Goal: Check status: Check status

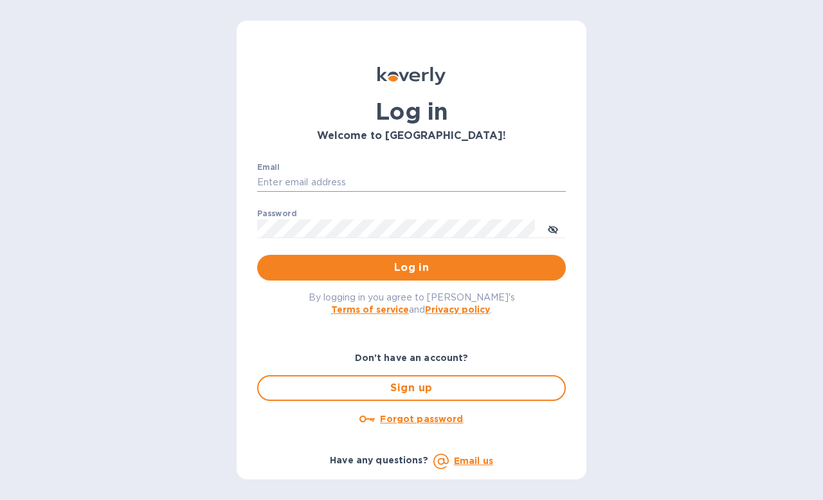
click at [368, 179] on input "Email" at bounding box center [411, 182] width 309 height 19
type input "[EMAIL_ADDRESS][DOMAIN_NAME]"
click at [257, 255] on button "Log in" at bounding box center [411, 268] width 309 height 26
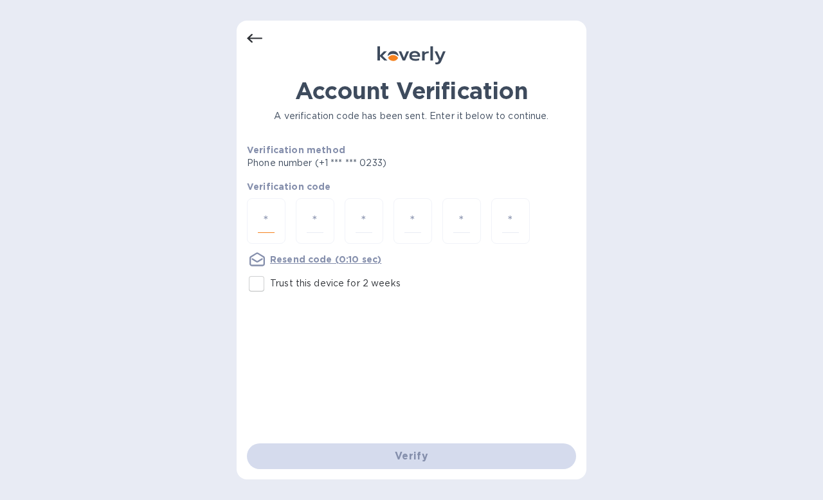
click at [271, 220] on input "number" at bounding box center [266, 221] width 17 height 24
type input "3"
type input "6"
type input "0"
type input "8"
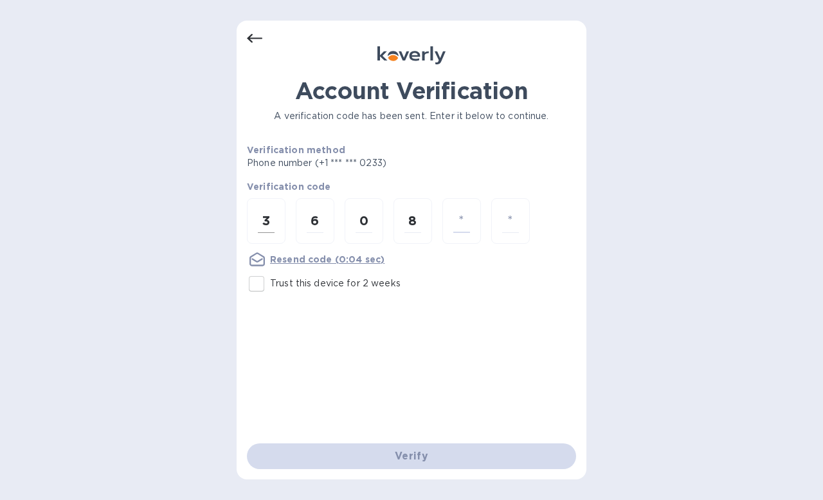
type input "8"
type input "9"
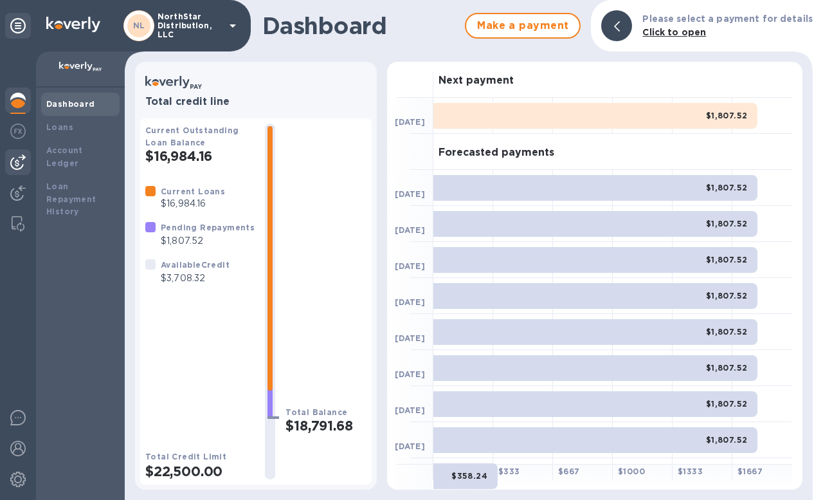
click at [16, 162] on img at bounding box center [17, 161] width 15 height 15
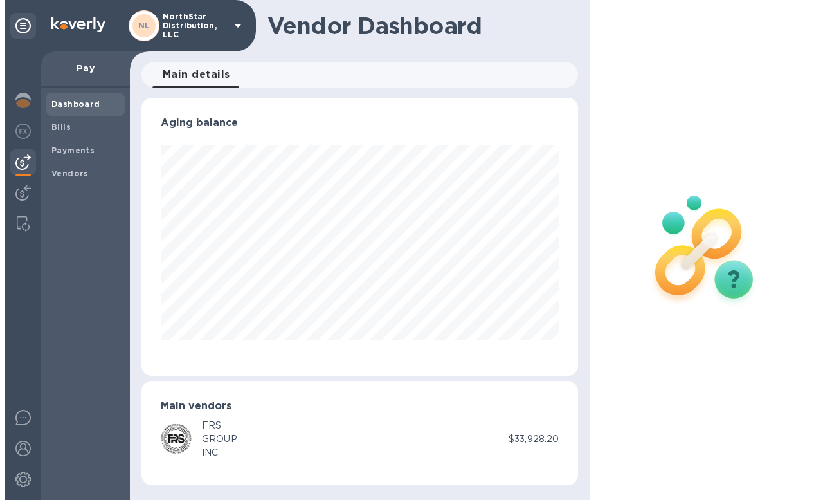
scroll to position [278, 437]
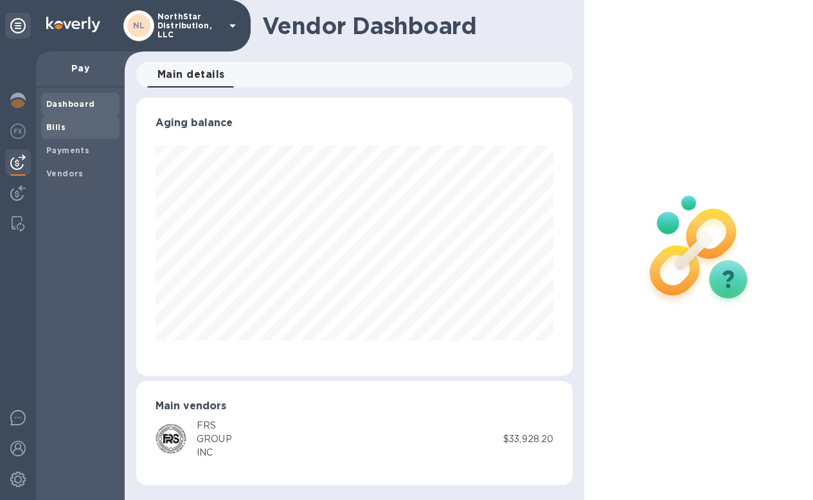
click at [66, 129] on span "Bills" at bounding box center [80, 127] width 68 height 13
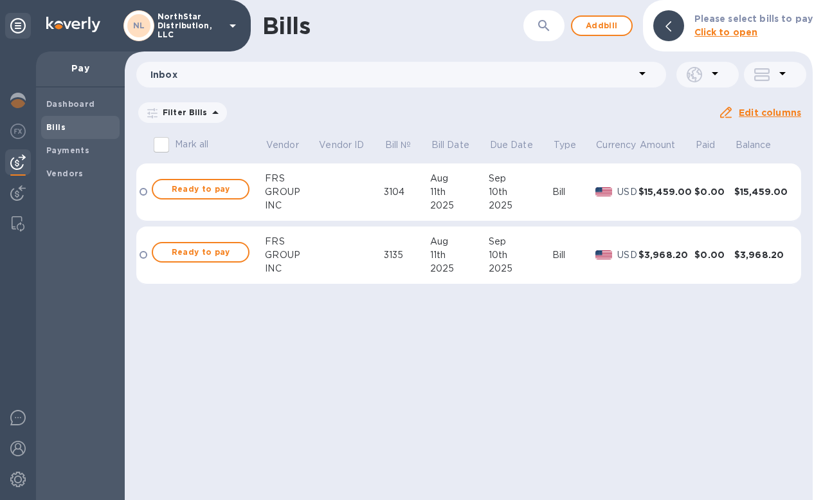
click at [0, 0] on span "06/28/2025 to 10/26/2025" at bounding box center [0, 0] width 0 height 0
click at [0, 0] on icon "button" at bounding box center [0, 0] width 0 height 0
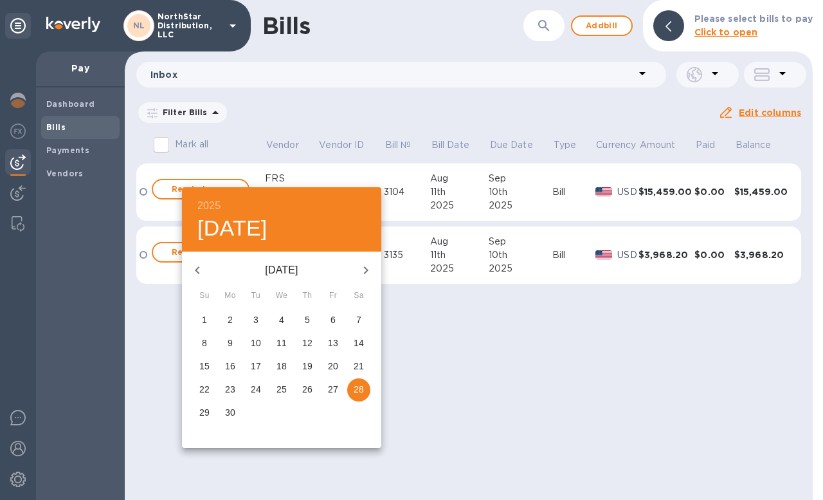
click at [197, 272] on icon "button" at bounding box center [197, 269] width 15 height 15
click at [257, 322] on p "1" at bounding box center [255, 319] width 5 height 13
type input "04/01/2025"
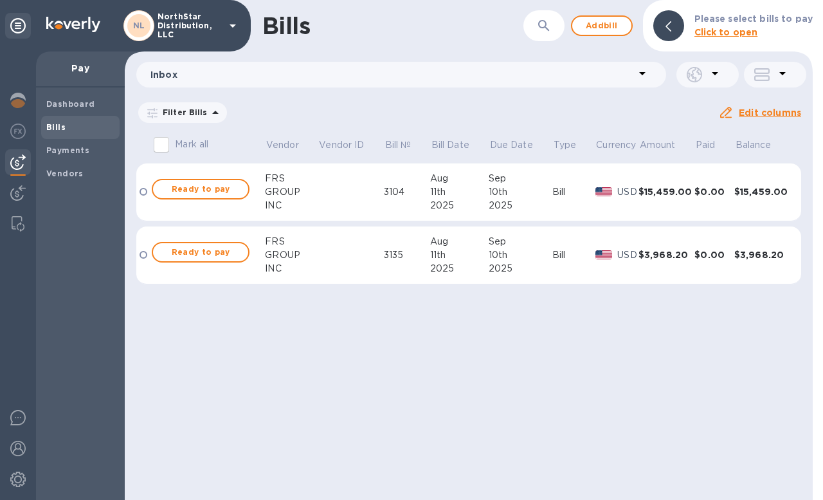
click at [0, 0] on u "Apply" at bounding box center [0, 0] width 0 height 0
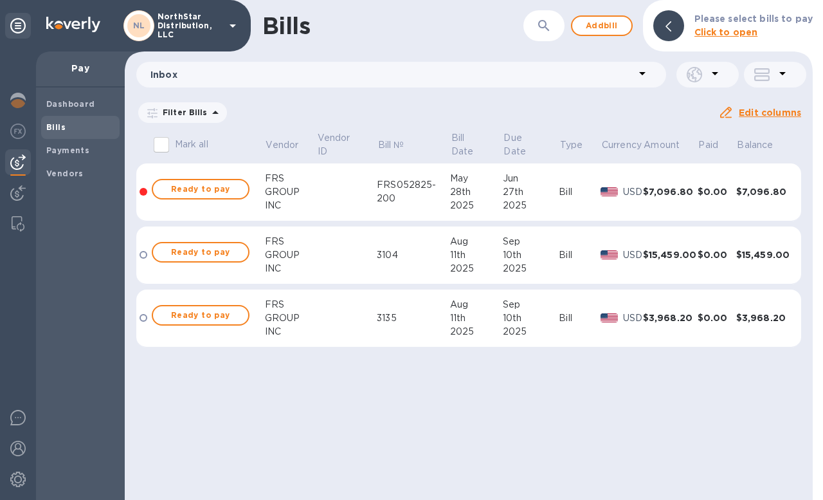
click at [0, 0] on span "04/01/2025 to 10/26/2025" at bounding box center [0, 0] width 0 height 0
click at [0, 0] on icon "button" at bounding box center [0, 0] width 0 height 0
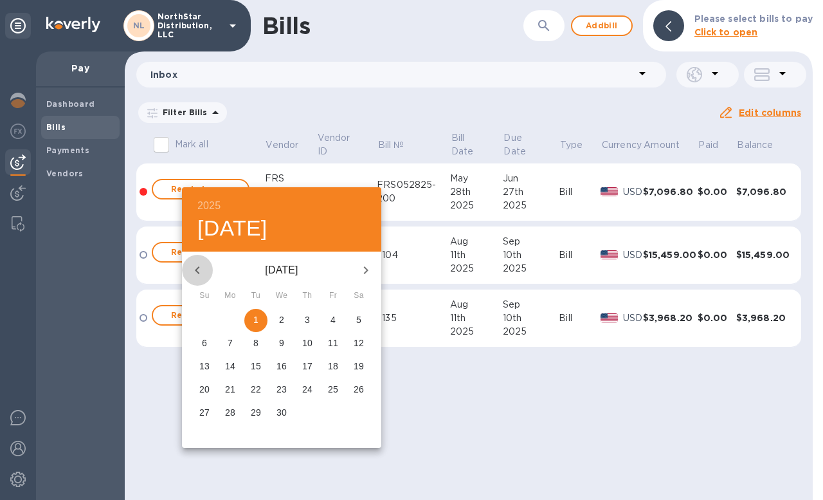
click at [198, 271] on icon "button" at bounding box center [197, 269] width 15 height 15
click at [352, 320] on span "1" at bounding box center [358, 319] width 23 height 13
type input "03/01/2025"
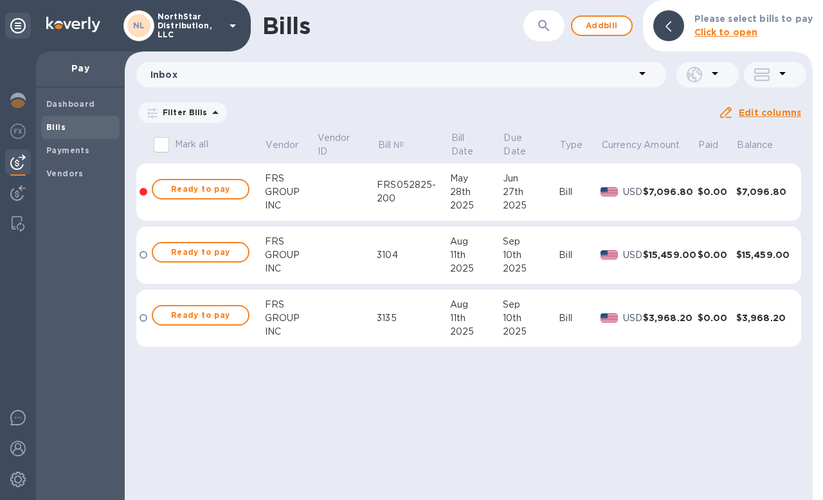
click at [0, 0] on u "Apply" at bounding box center [0, 0] width 0 height 0
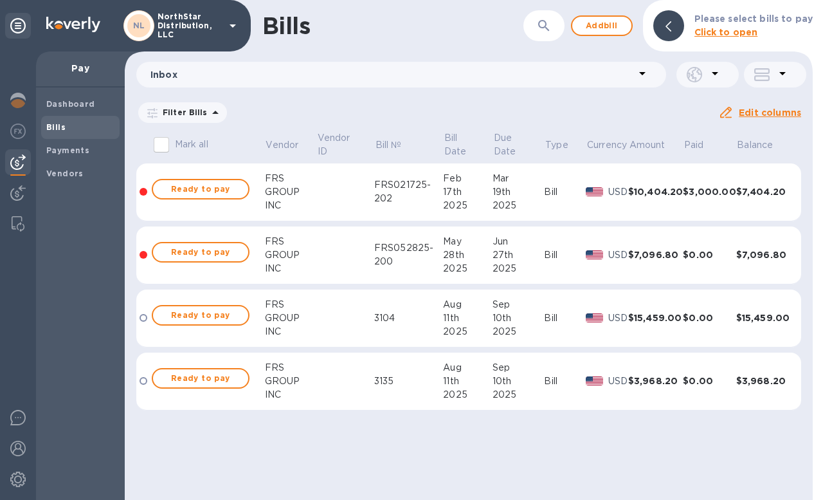
click at [0, 0] on span "03/01/2025 to 10/26/2025" at bounding box center [0, 0] width 0 height 0
click at [0, 0] on icon "button" at bounding box center [0, 0] width 0 height 0
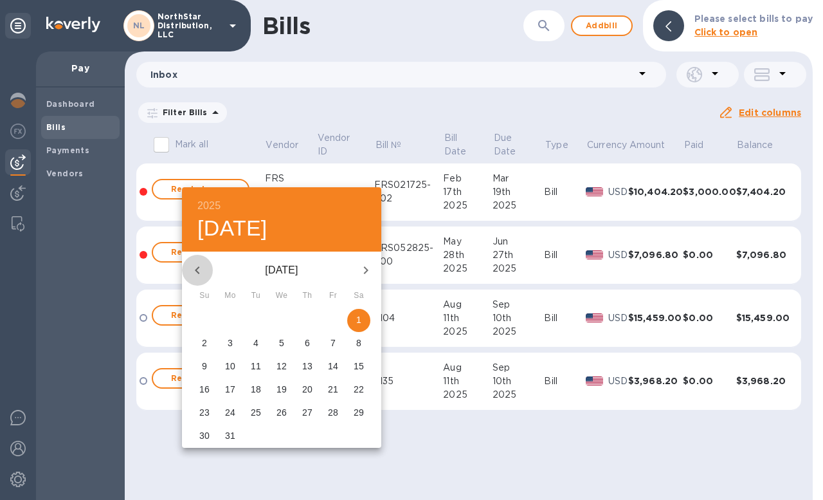
click at [202, 273] on icon "button" at bounding box center [197, 269] width 15 height 15
click at [283, 325] on p "1" at bounding box center [281, 319] width 5 height 13
type input "01/01/2025"
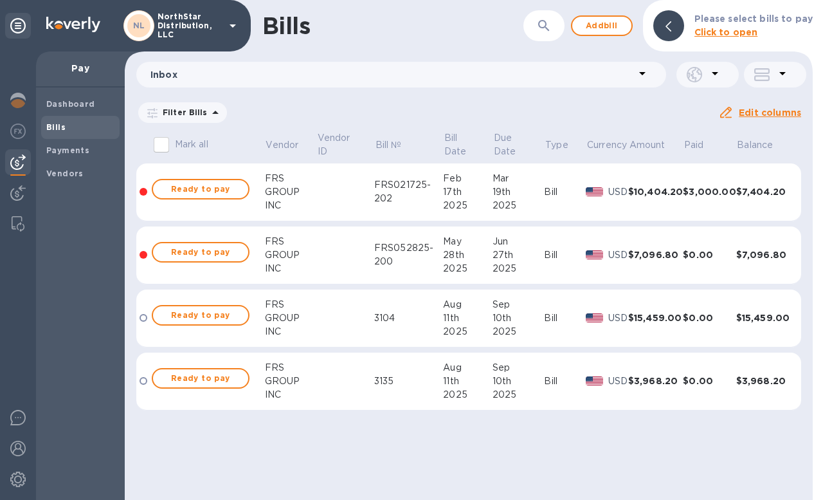
click at [0, 0] on u "Apply" at bounding box center [0, 0] width 0 height 0
click at [346, 202] on td at bounding box center [345, 192] width 58 height 58
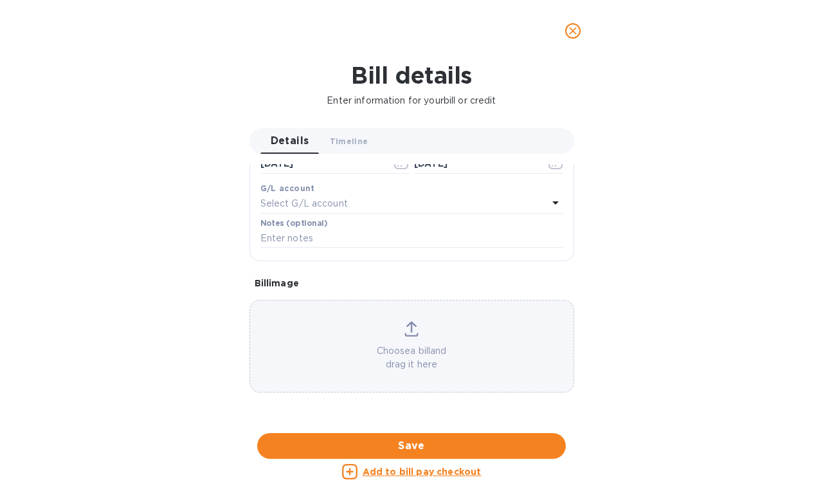
scroll to position [665, 0]
click at [428, 423] on div at bounding box center [411, 433] width 325 height 20
click at [575, 31] on icon "close" at bounding box center [572, 30] width 13 height 13
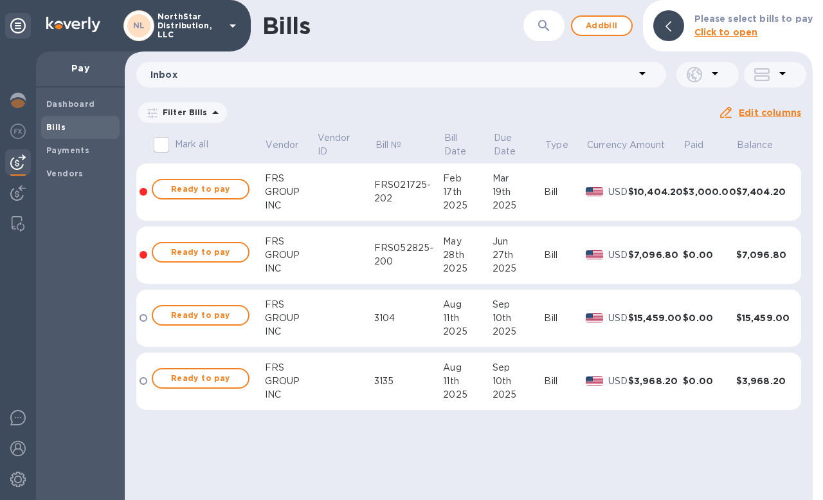
scroll to position [292, 0]
click at [343, 270] on td at bounding box center [345, 255] width 58 height 58
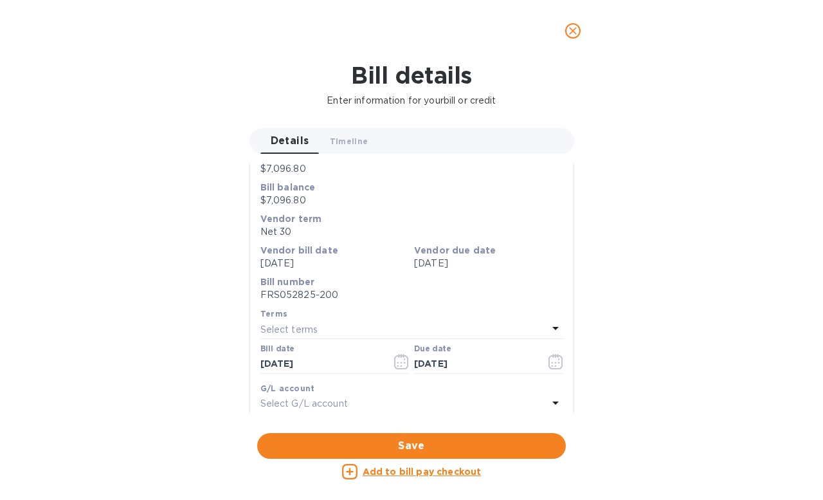
scroll to position [574, 0]
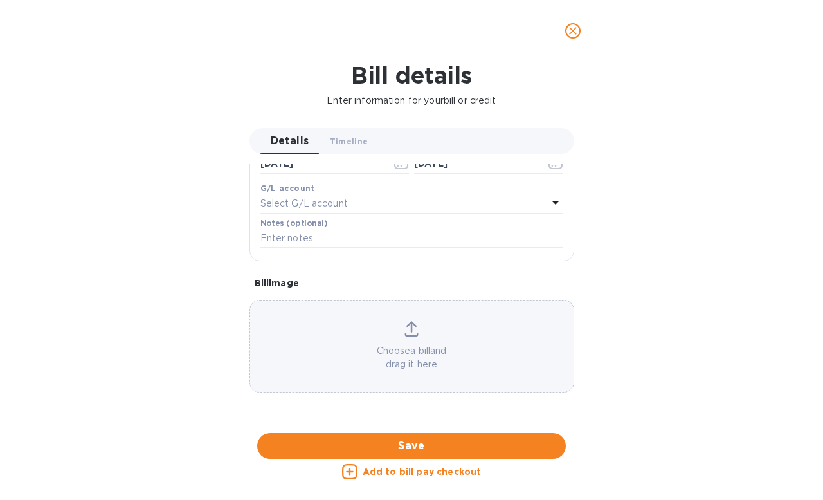
click at [449, 423] on div at bounding box center [411, 433] width 325 height 20
click at [574, 35] on icon "close" at bounding box center [572, 30] width 13 height 13
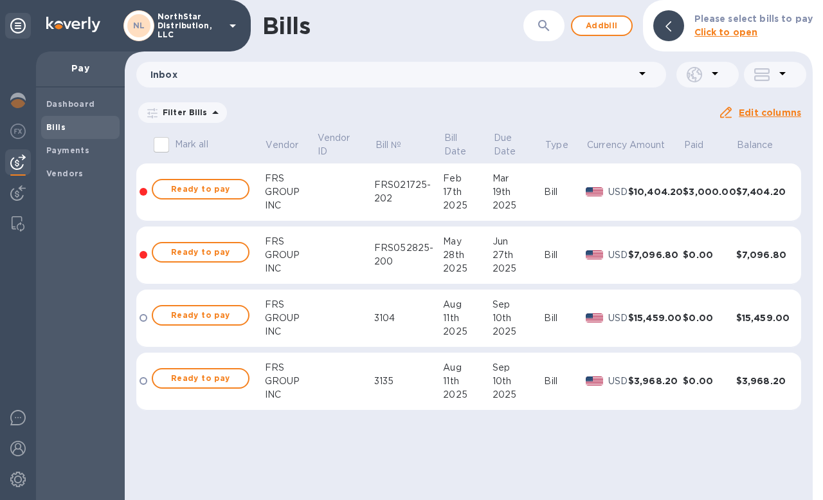
scroll to position [323, 0]
click at [345, 327] on td at bounding box center [345, 318] width 58 height 58
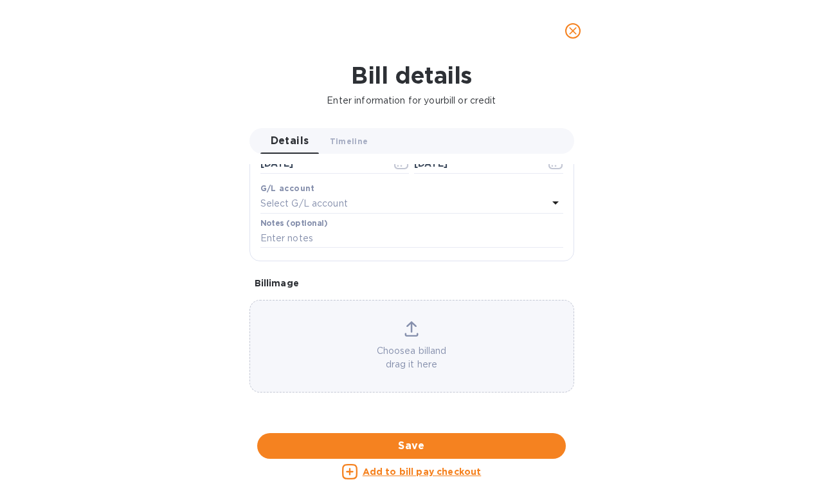
scroll to position [737, 0]
click at [458, 423] on div at bounding box center [411, 433] width 325 height 20
click at [572, 34] on icon "close" at bounding box center [572, 30] width 13 height 13
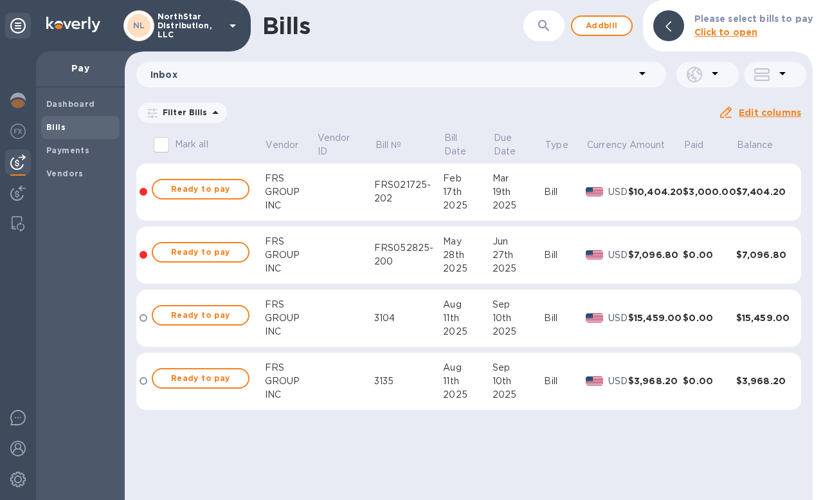
scroll to position [323, 0]
click at [339, 398] on td at bounding box center [345, 381] width 58 height 58
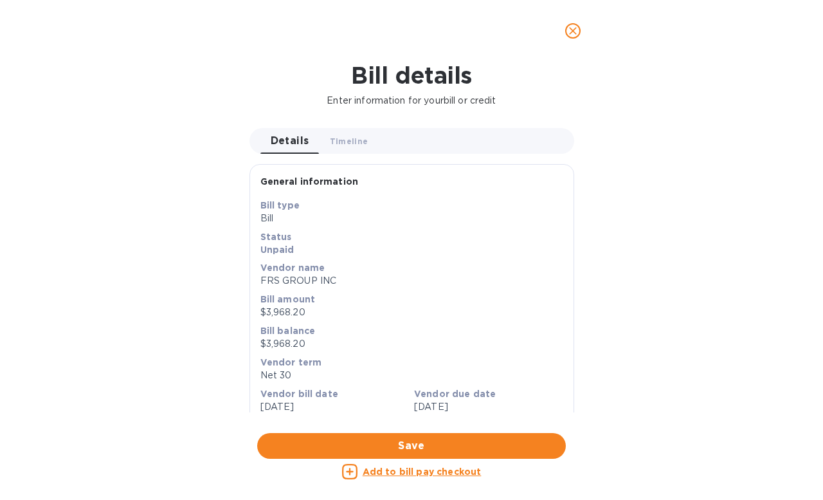
scroll to position [737, 0]
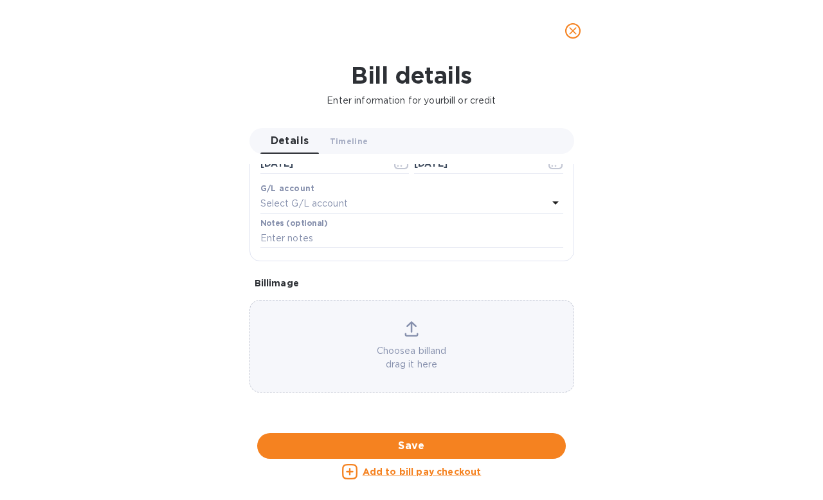
click at [492, 423] on div at bounding box center [411, 433] width 325 height 20
click at [574, 32] on icon "close" at bounding box center [573, 31] width 8 height 8
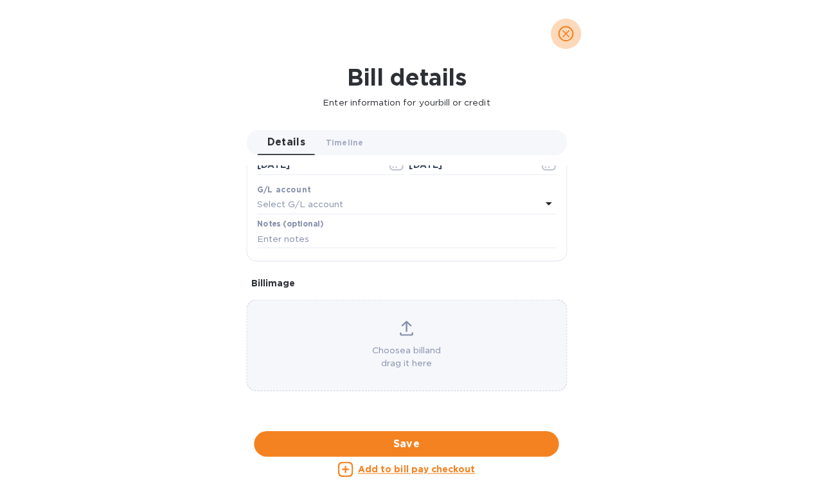
scroll to position [323, 0]
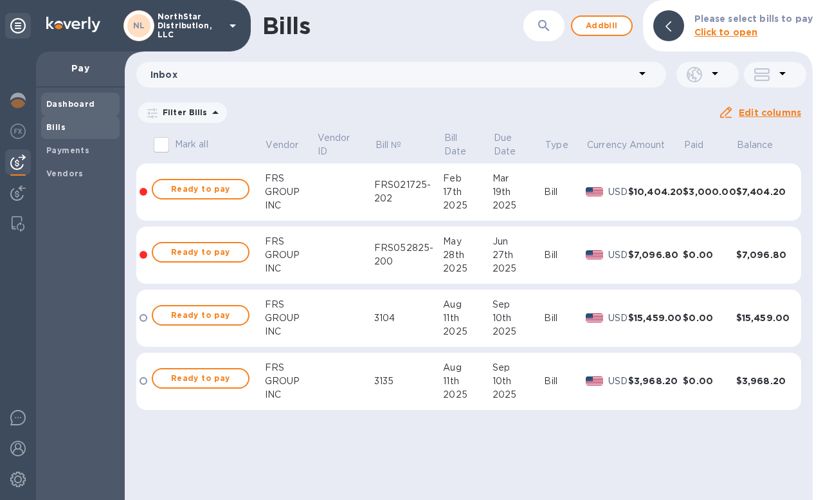
click at [72, 103] on b "Dashboard" at bounding box center [70, 104] width 49 height 10
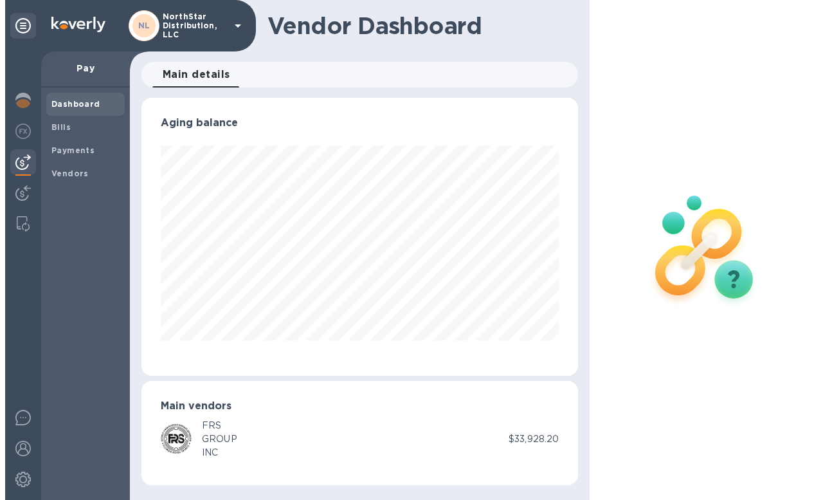
scroll to position [278, 437]
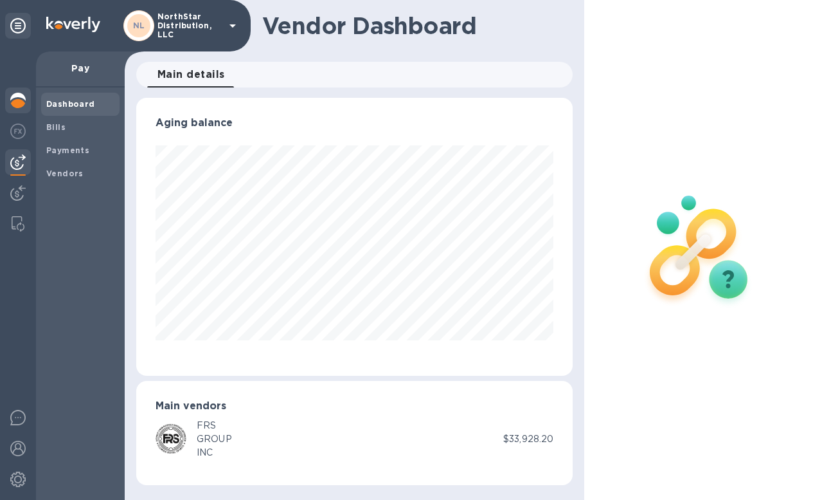
click at [15, 100] on img at bounding box center [17, 100] width 15 height 15
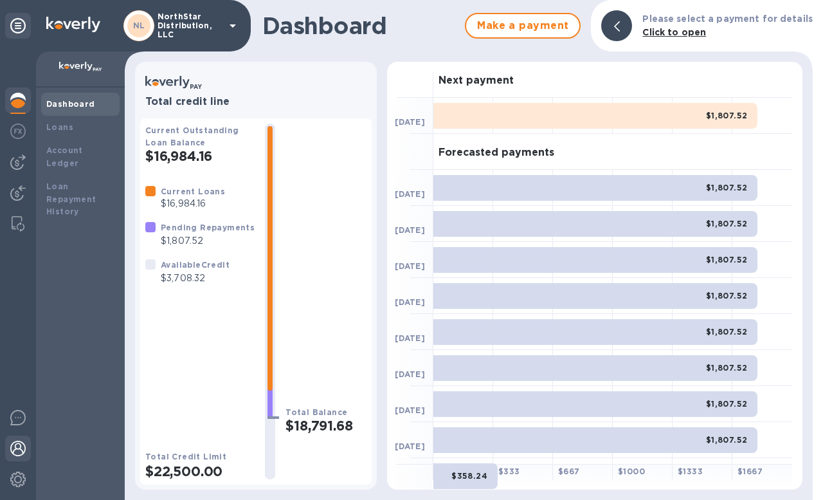
click at [21, 449] on img at bounding box center [17, 447] width 15 height 15
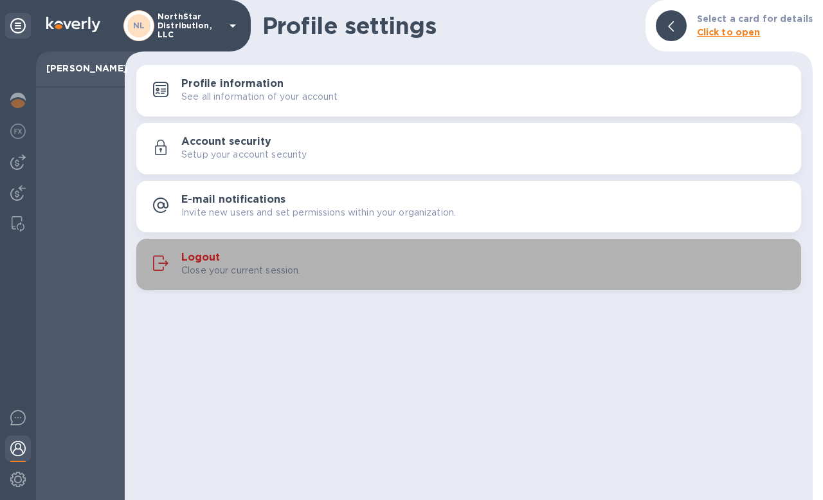
click at [210, 264] on p "Close your current session." at bounding box center [241, 271] width 120 height 14
